Goal: Information Seeking & Learning: Learn about a topic

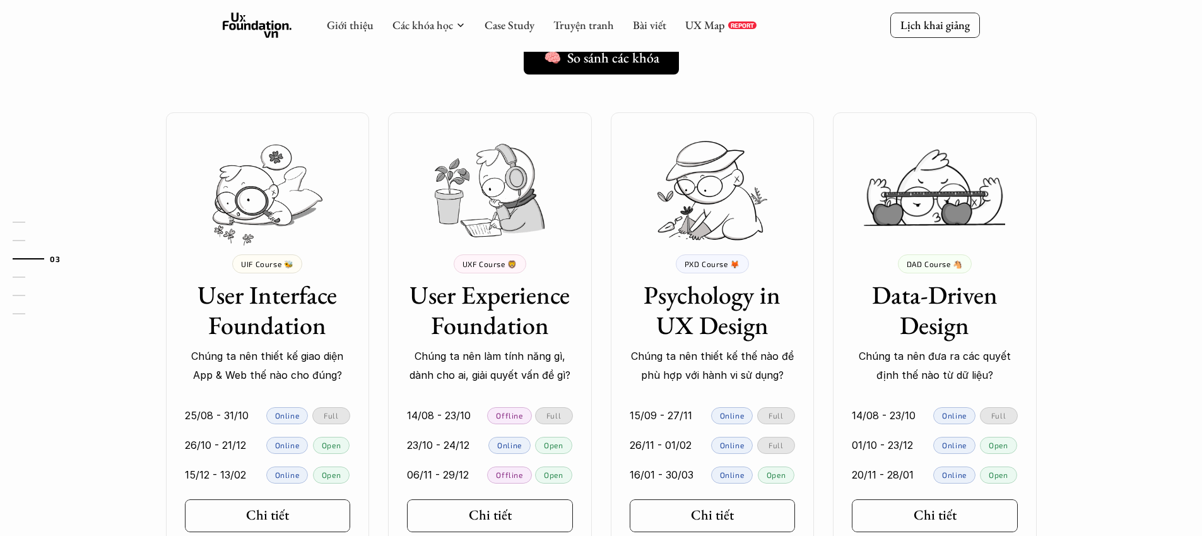
scroll to position [1030, 0]
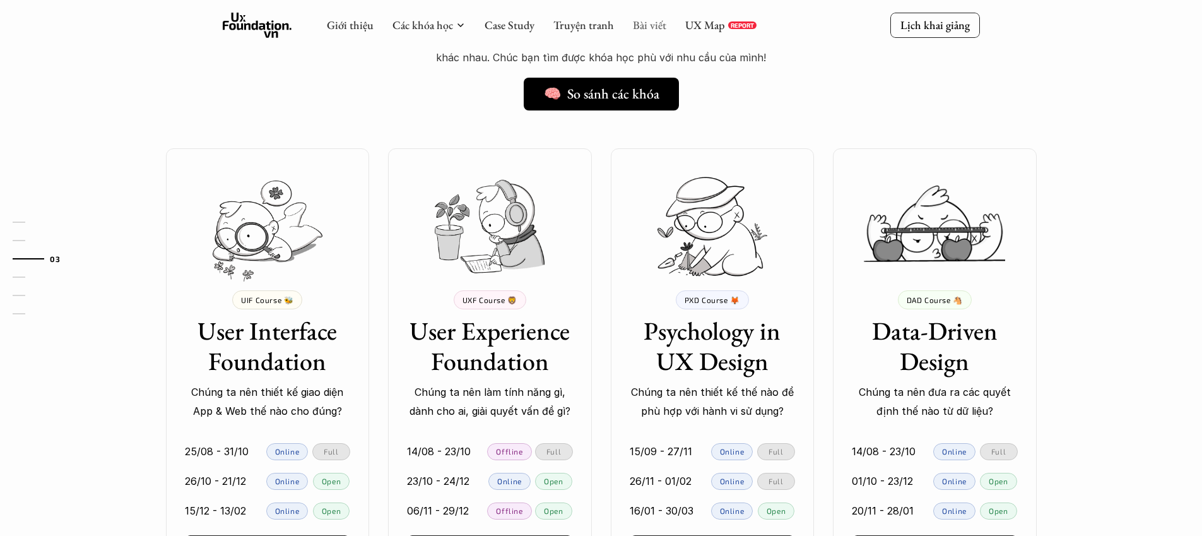
click at [651, 25] on link "Bài viết" at bounding box center [649, 25] width 33 height 15
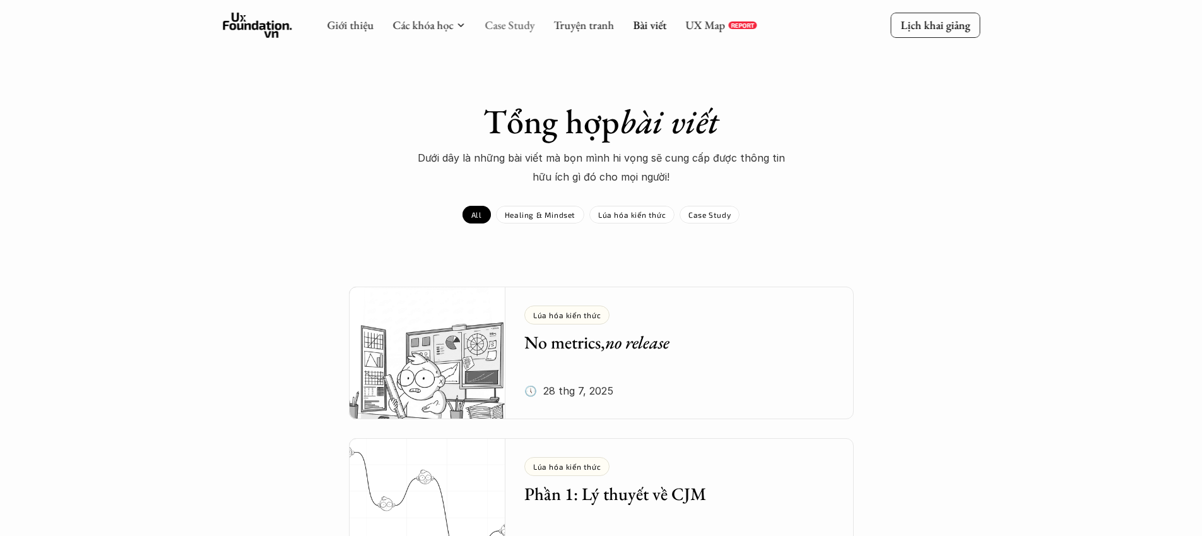
click at [519, 25] on link "Case Study" at bounding box center [510, 25] width 50 height 15
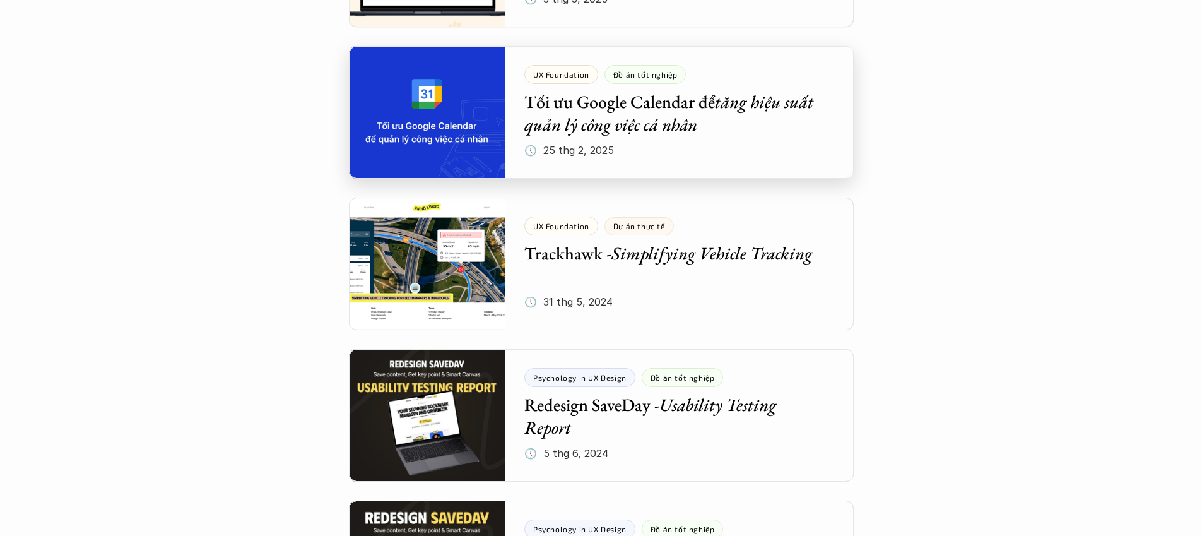
scroll to position [882, 0]
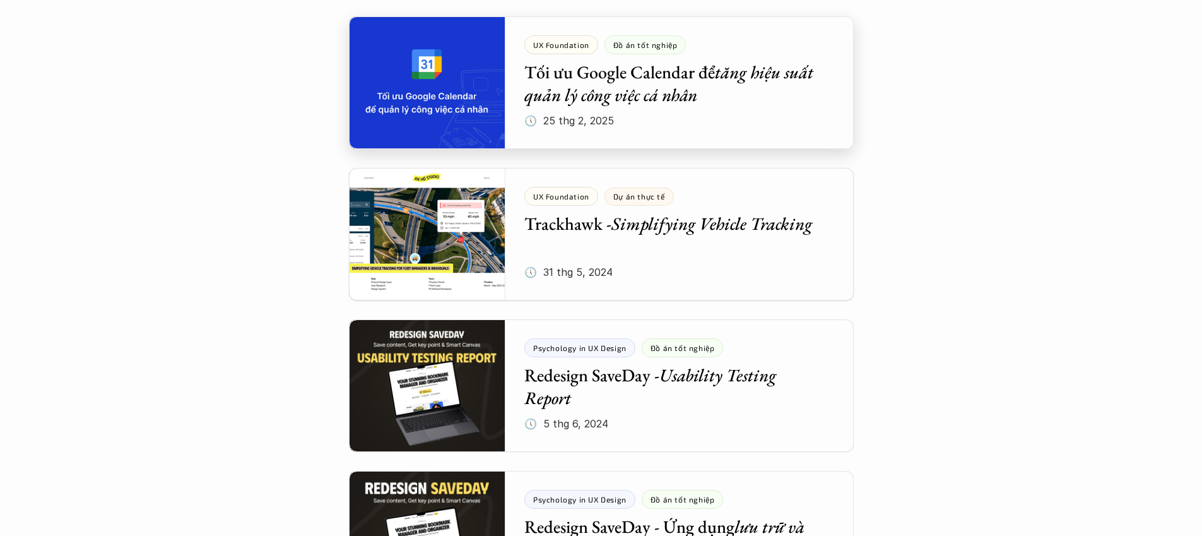
click at [445, 114] on div at bounding box center [601, 82] width 505 height 133
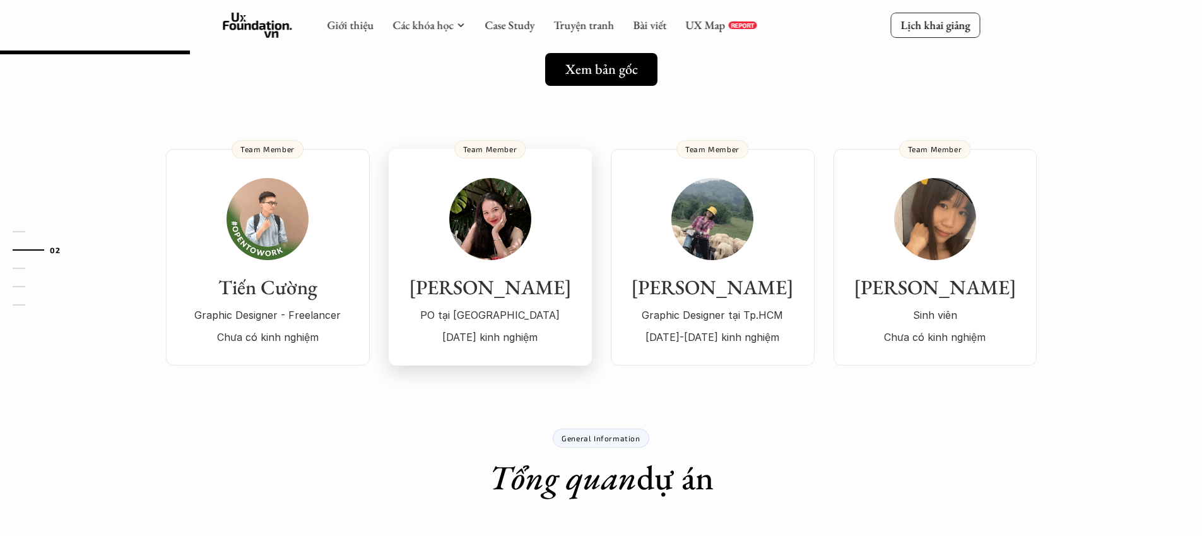
scroll to position [201, 0]
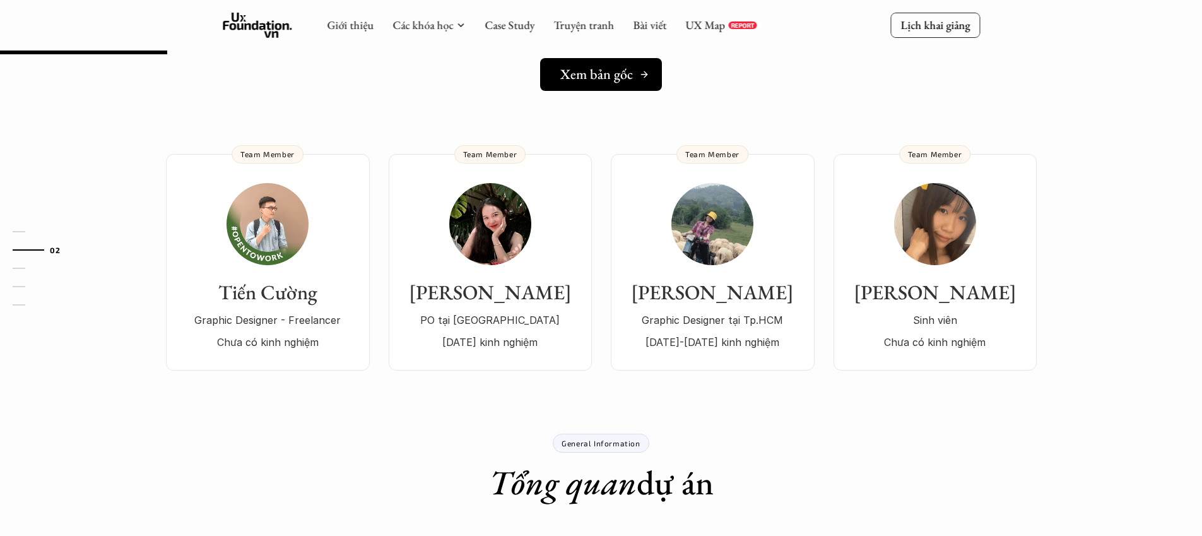
click at [593, 69] on h5 "Xem bản gốc" at bounding box center [596, 74] width 73 height 16
